Goal: Share content: Share content

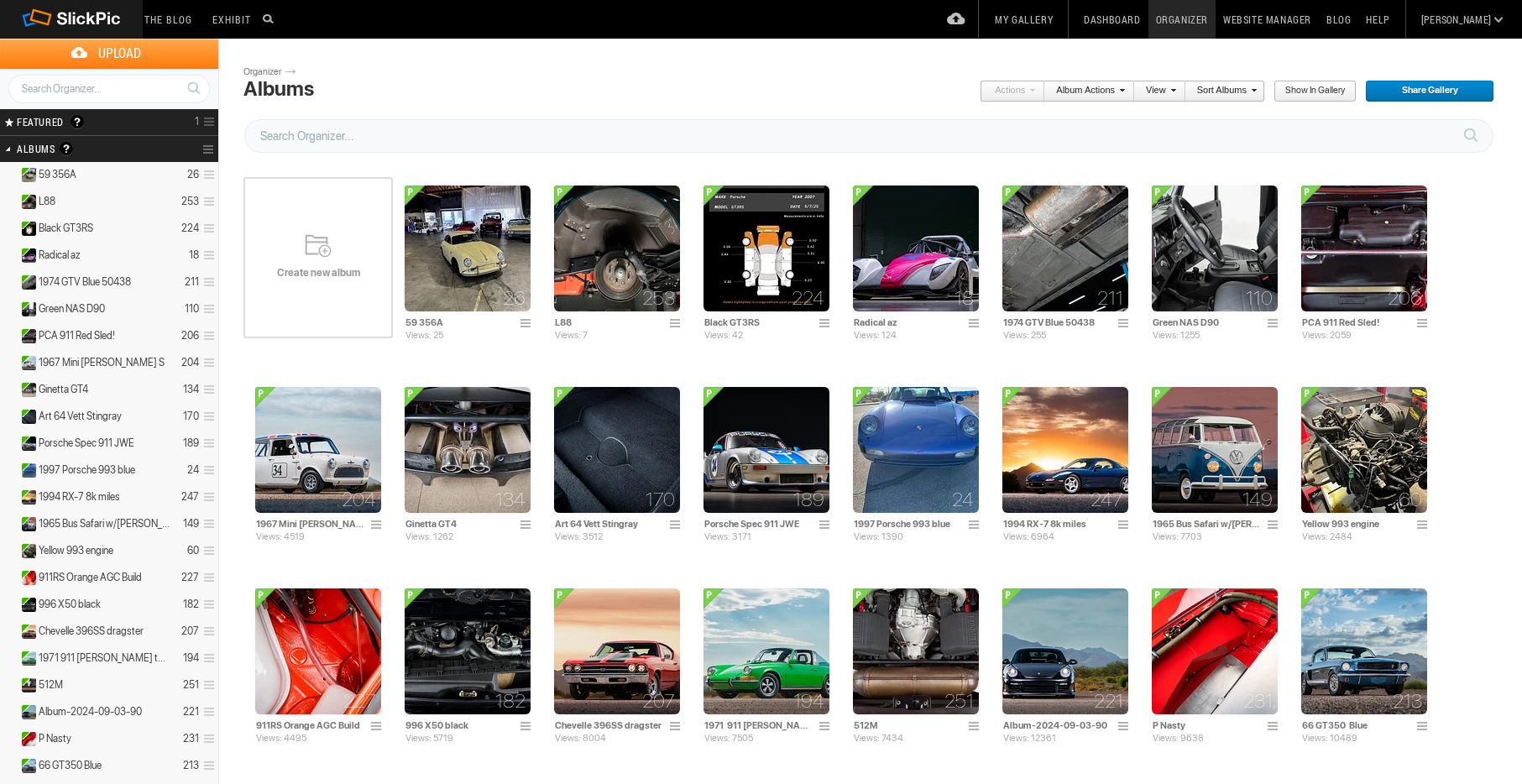
click at [130, 55] on span "Upload" at bounding box center [119, 53] width 198 height 29
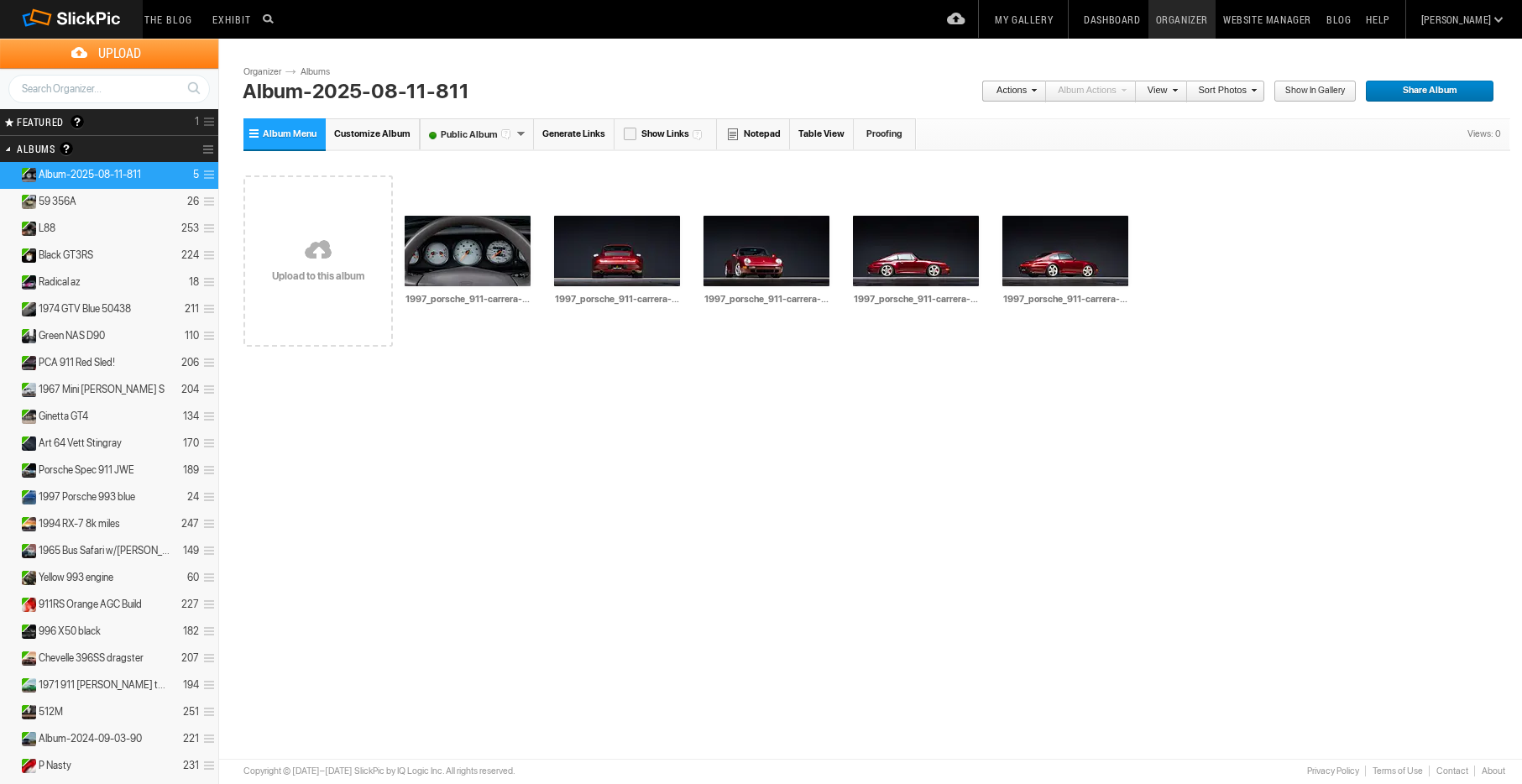
click at [320, 282] on link at bounding box center [317, 251] width 149 height 194
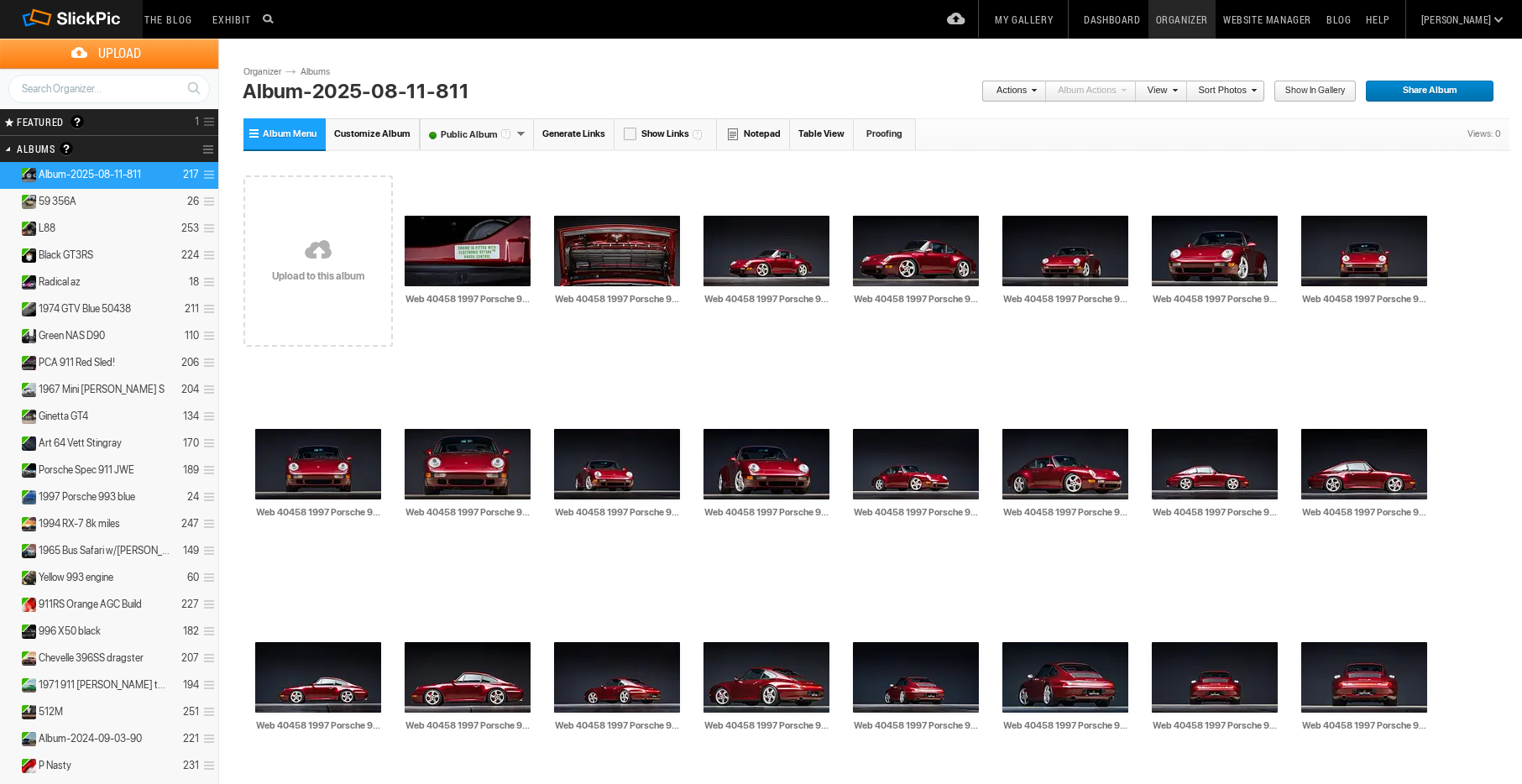
click at [321, 263] on link at bounding box center [317, 251] width 149 height 194
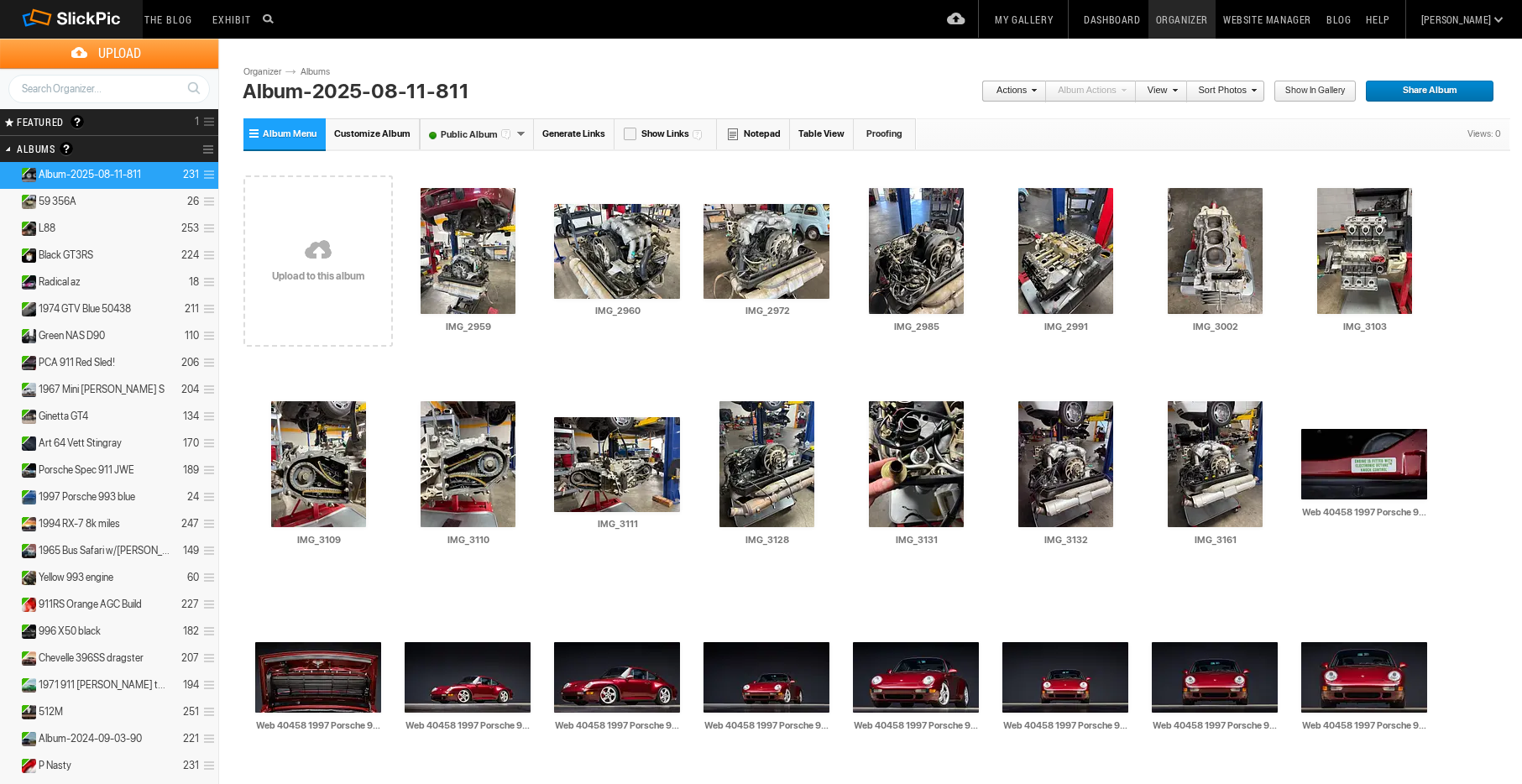
click at [363, 95] on input "Album-2025-08-11-811" at bounding box center [576, 91] width 676 height 25
drag, startPoint x: 567, startPoint y: 93, endPoint x: 164, endPoint y: 87, distance: 402.9
click at [164, 87] on div "Upload Get Adobe® Lightroom® plug-in here Search FEATURED GALLERY Visible Invis…" at bounding box center [761, 68] width 1522 height 59
type input "Porsche 993 C4S Arena Red"
click at [1435, 93] on span "Share Album" at bounding box center [1424, 92] width 118 height 22
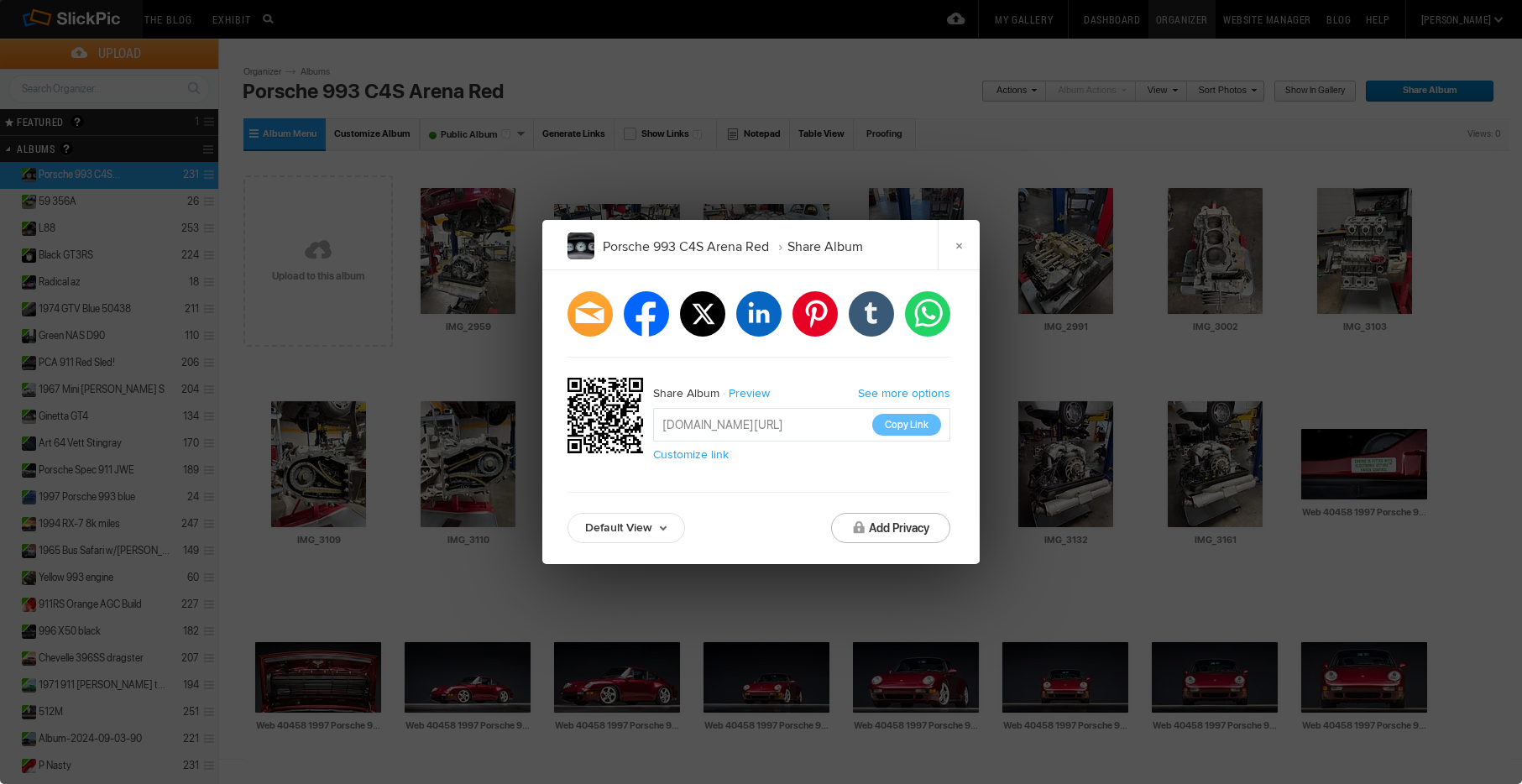
click at [911, 427] on button "Copy Link" at bounding box center [906, 425] width 69 height 22
